Goal: Task Accomplishment & Management: Manage account settings

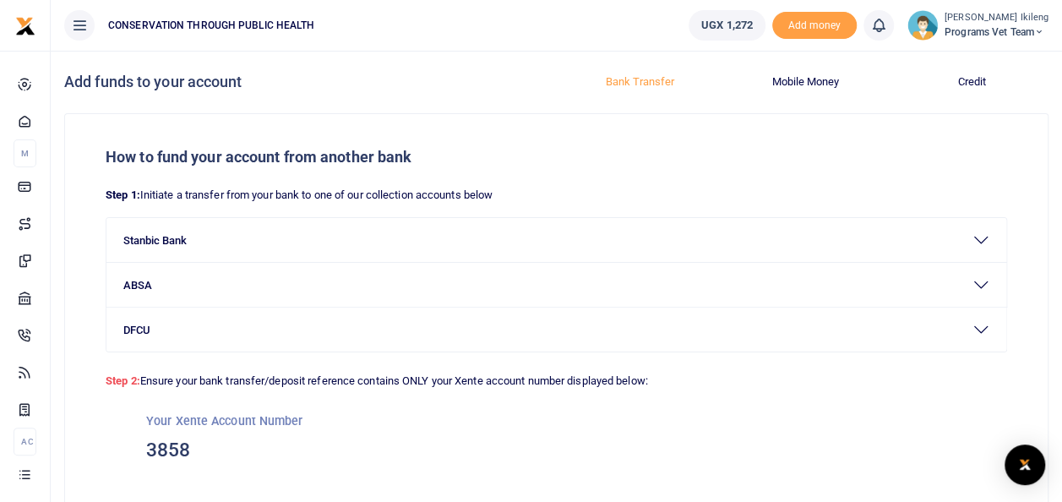
click at [1041, 42] on ul "UGX 1,272 Add money Notifications 0 You have no new notification Mark all as re…" at bounding box center [868, 25] width 387 height 51
click at [1042, 31] on icon at bounding box center [1039, 32] width 10 height 12
click at [1009, 62] on link "Switch accounts" at bounding box center [980, 62] width 133 height 24
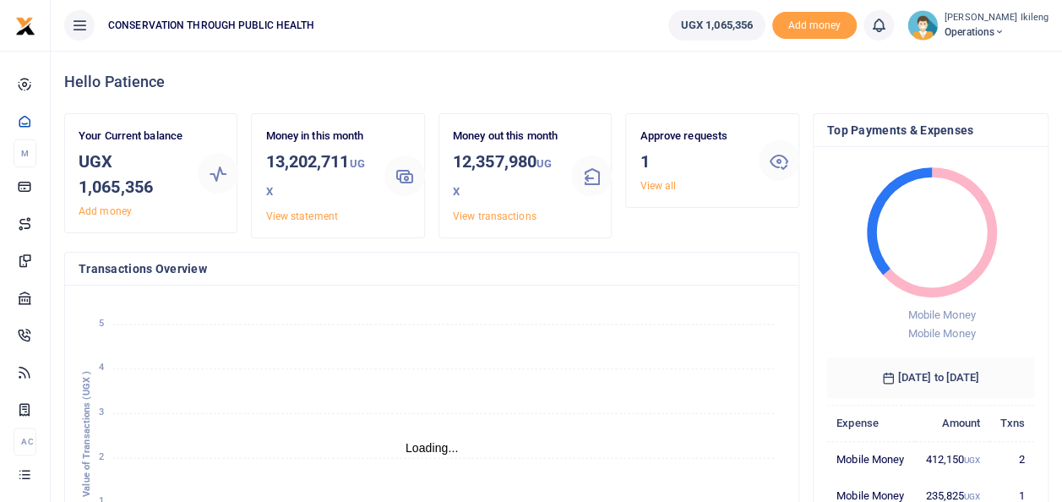
scroll to position [14, 14]
click at [828, 19] on span "Add money" at bounding box center [814, 26] width 84 height 28
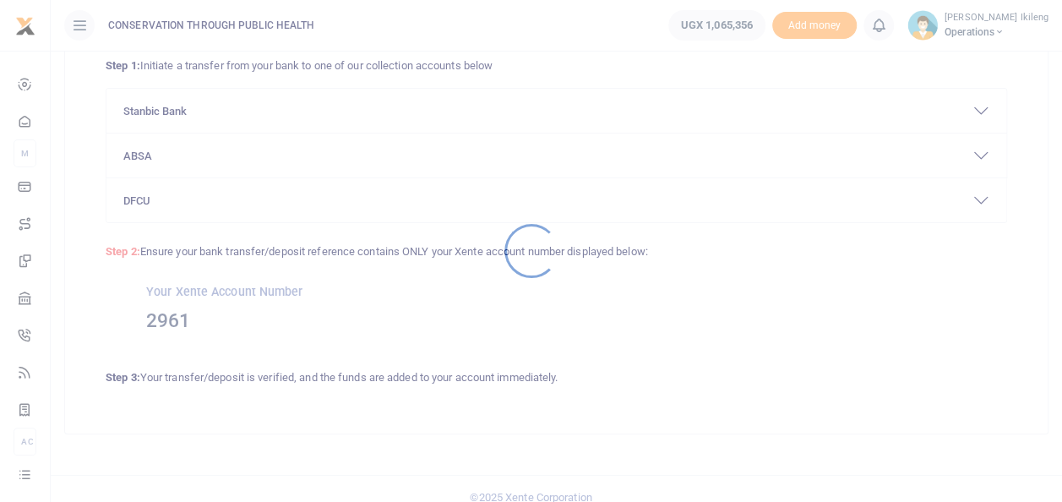
scroll to position [144, 0]
